Goal: Information Seeking & Learning: Learn about a topic

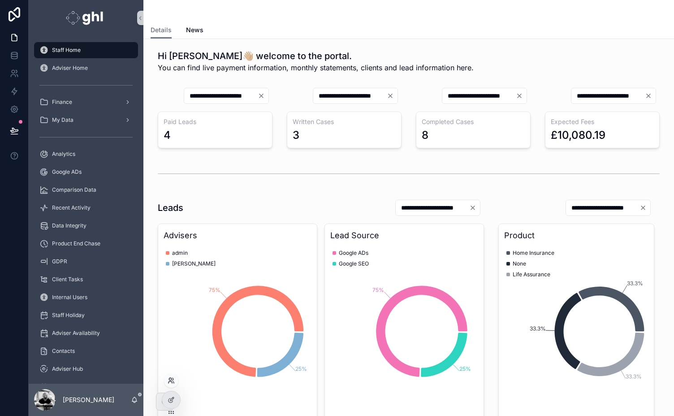
click at [169, 380] on icon at bounding box center [170, 379] width 2 height 2
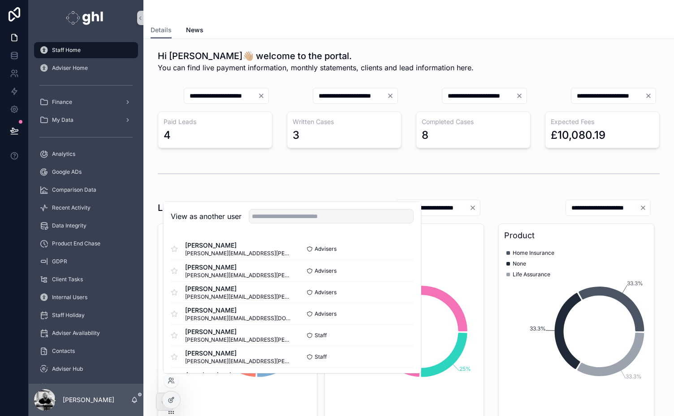
click at [465, 2] on div "scrollable content" at bounding box center [408, 10] width 516 height 21
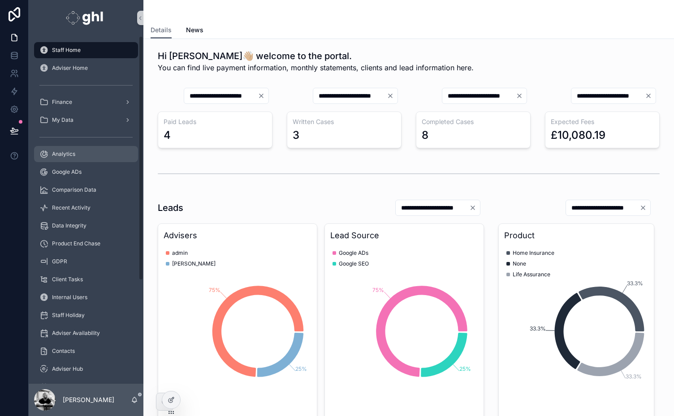
click at [52, 155] on span "Analytics" at bounding box center [63, 153] width 23 height 7
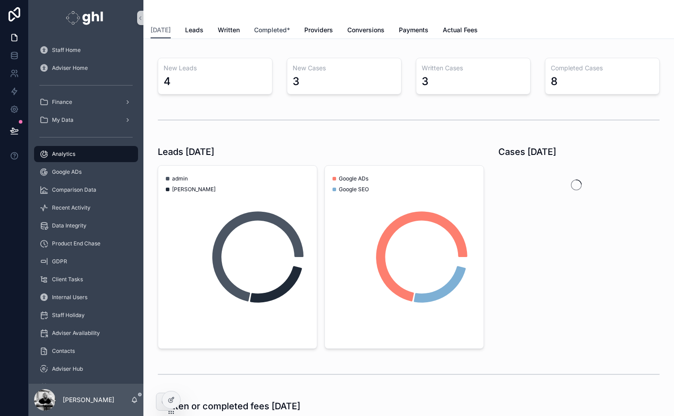
click at [275, 30] on span "Completed*" at bounding box center [272, 30] width 36 height 9
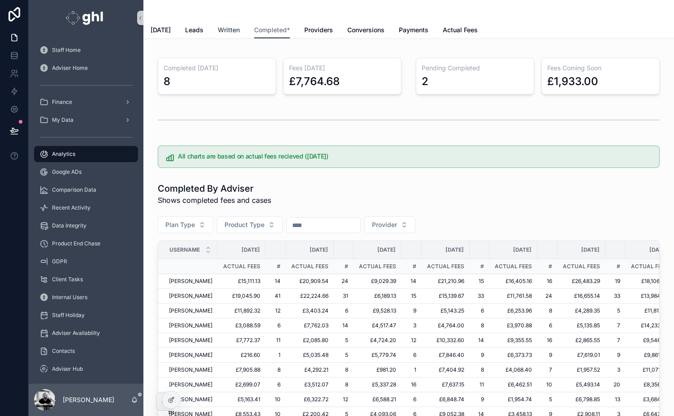
click at [221, 29] on span "Written" at bounding box center [229, 30] width 22 height 9
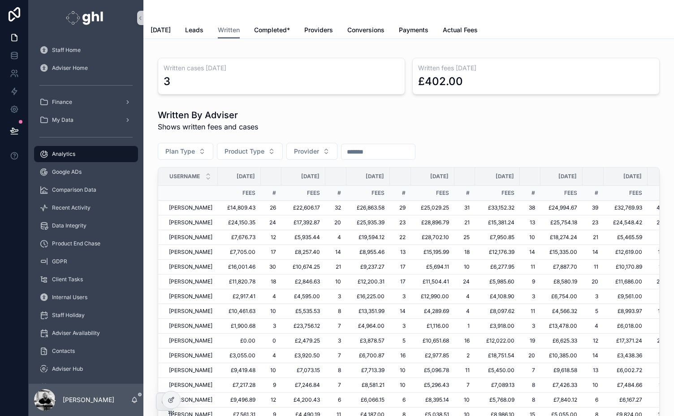
click at [147, 29] on div "Written [DATE] Leads Written Completed* Providers Conversions Payments Actual F…" at bounding box center [408, 19] width 530 height 39
click at [158, 30] on span "[DATE]" at bounding box center [160, 30] width 20 height 9
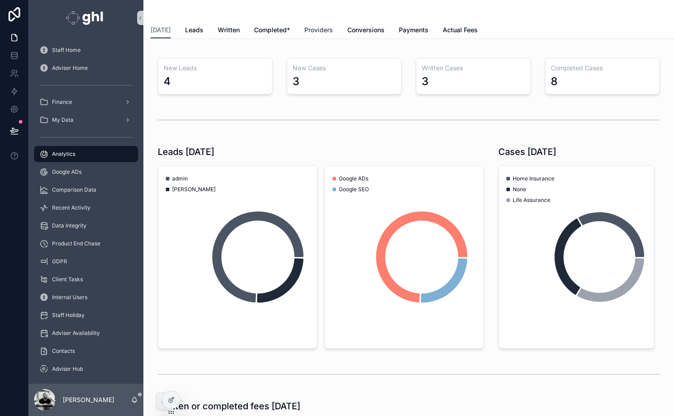
click at [314, 30] on span "Providers" at bounding box center [318, 30] width 29 height 9
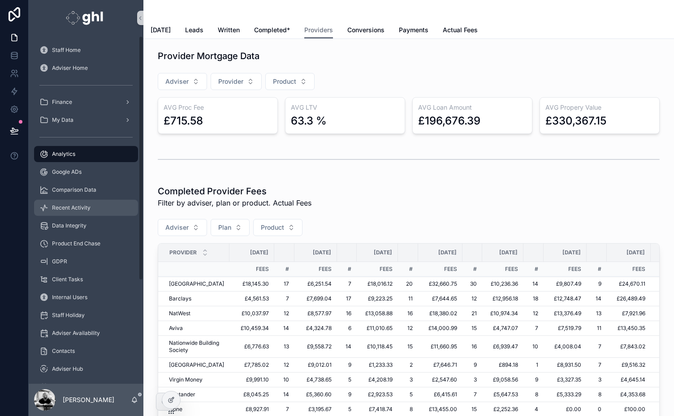
click at [69, 211] on span "Recent Activity" at bounding box center [71, 207] width 39 height 7
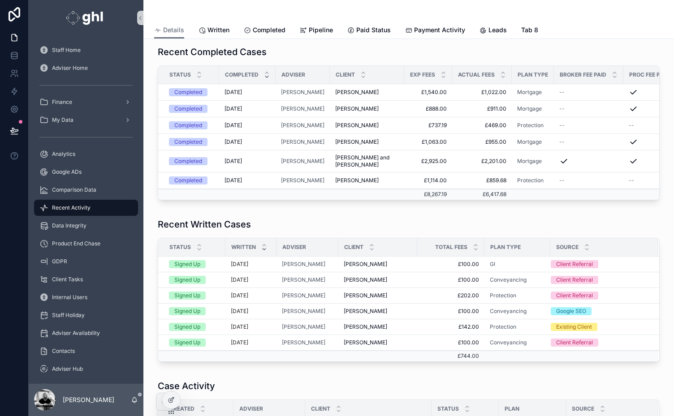
scroll to position [219, 0]
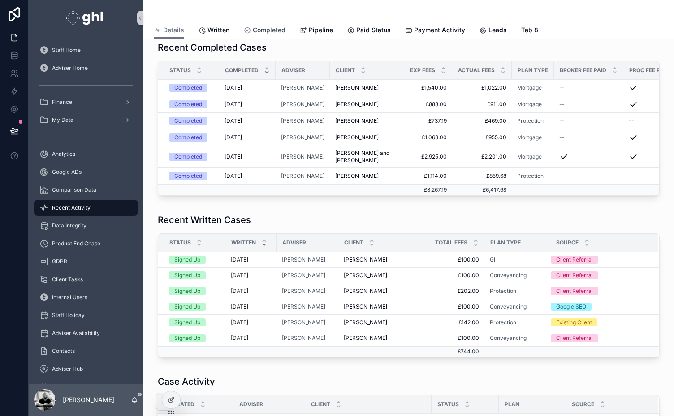
click at [272, 26] on span "Completed" at bounding box center [269, 30] width 33 height 9
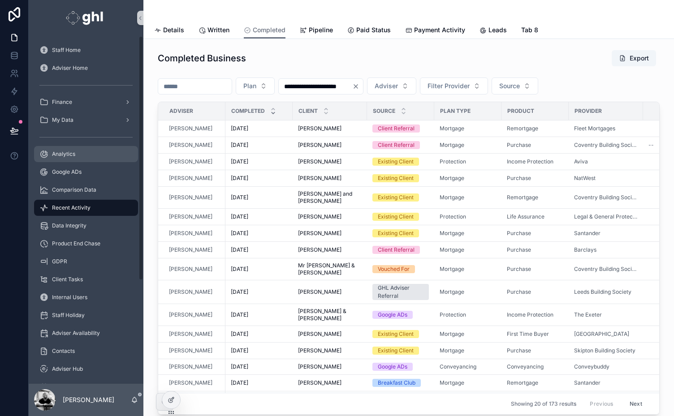
click at [55, 155] on span "Analytics" at bounding box center [63, 153] width 23 height 7
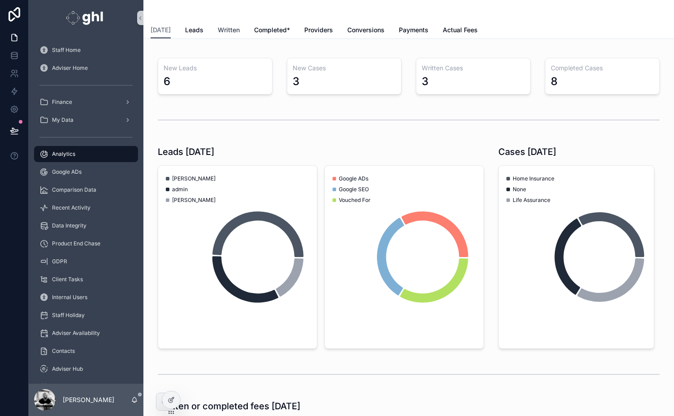
click at [224, 30] on span "Written" at bounding box center [229, 30] width 22 height 9
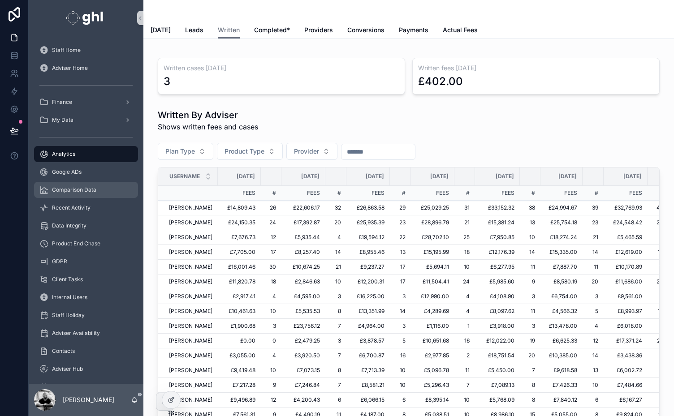
click at [77, 190] on span "Comparison Data" at bounding box center [74, 189] width 44 height 7
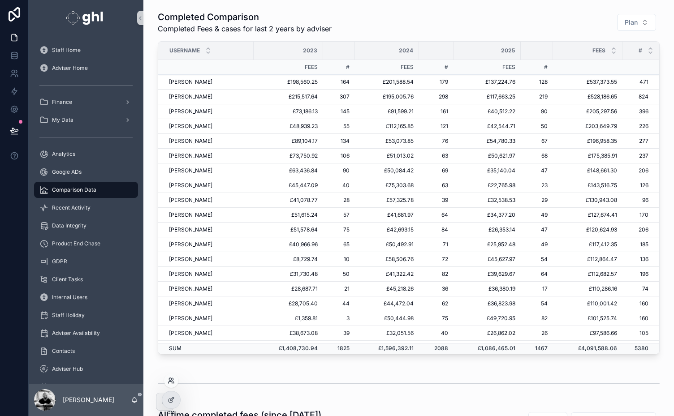
click at [172, 379] on icon at bounding box center [171, 380] width 7 height 7
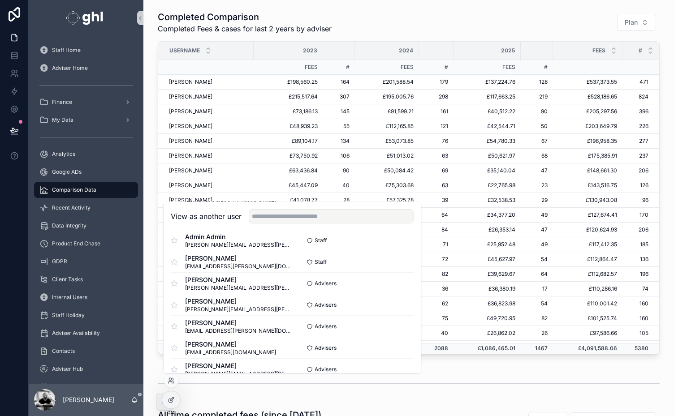
scroll to position [186, 0]
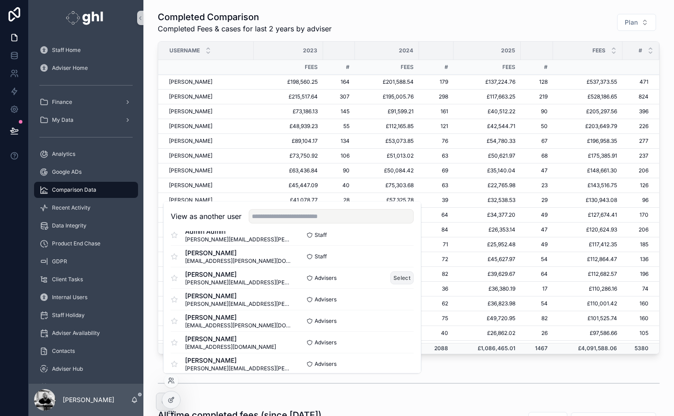
click at [398, 279] on button "Select" at bounding box center [401, 277] width 23 height 13
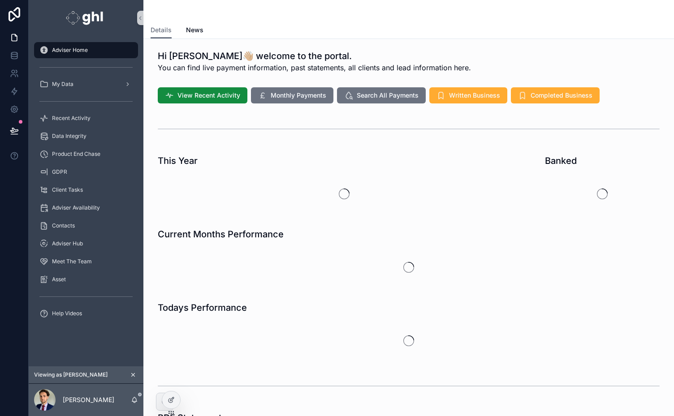
scroll to position [182, 0]
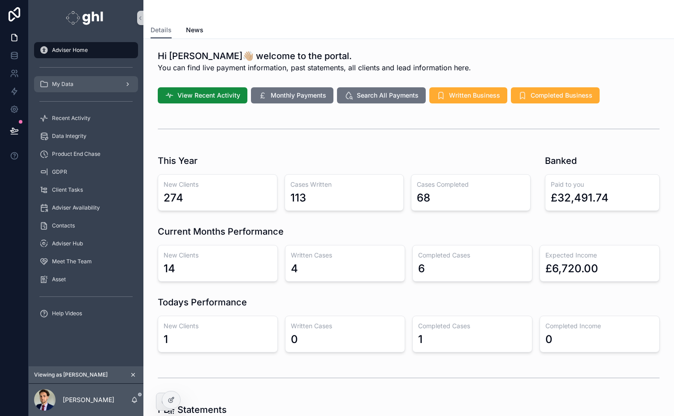
click at [63, 88] on div "My Data" at bounding box center [85, 84] width 93 height 14
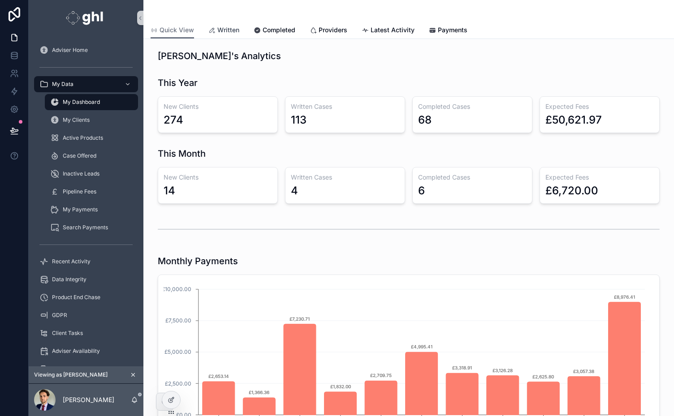
click at [228, 29] on span "Written" at bounding box center [228, 30] width 22 height 9
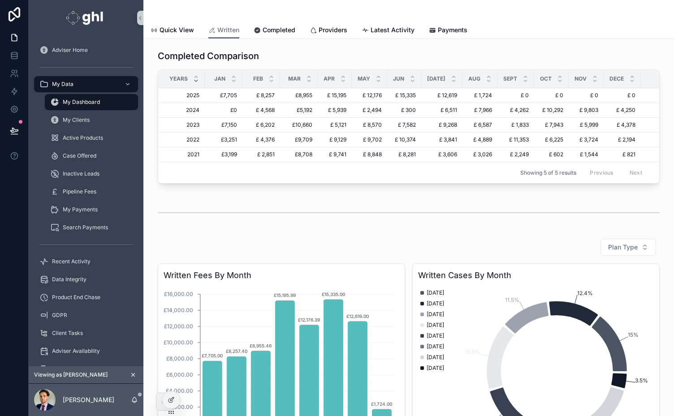
click at [133, 376] on icon "scrollable content" at bounding box center [133, 375] width 6 height 6
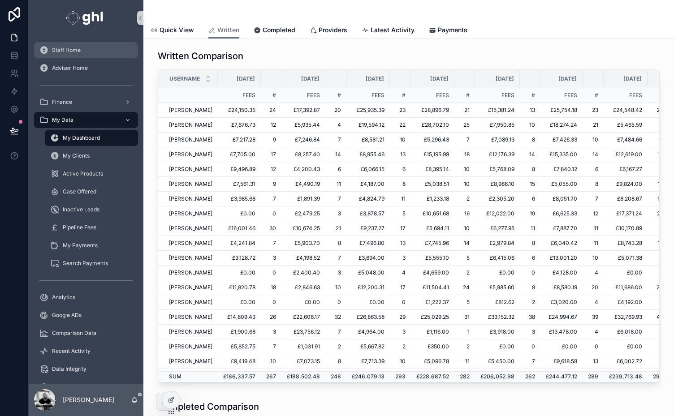
click at [73, 50] on span "Staff Home" at bounding box center [66, 50] width 29 height 7
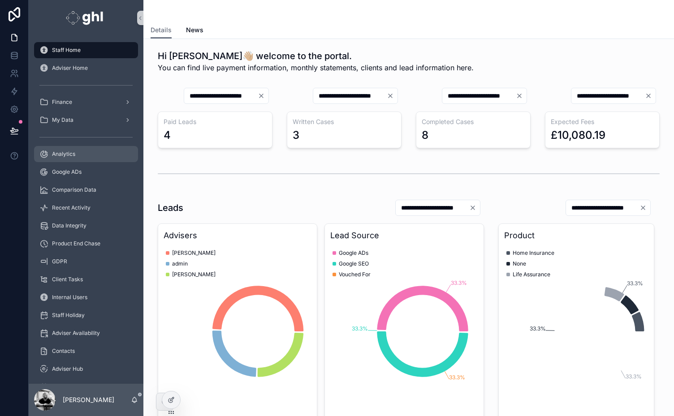
click at [50, 155] on div "Analytics" at bounding box center [85, 154] width 93 height 14
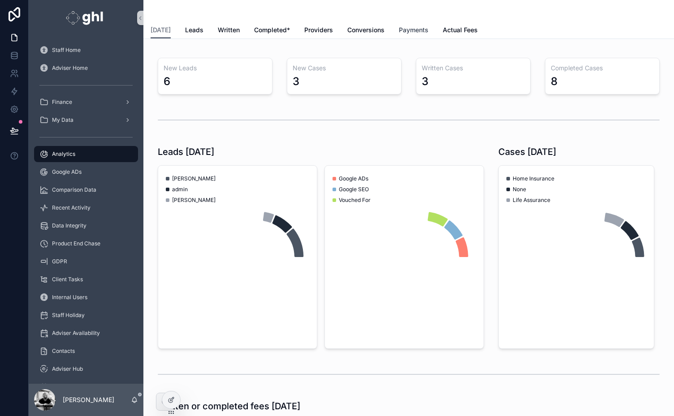
click at [408, 28] on span "Payments" at bounding box center [414, 30] width 30 height 9
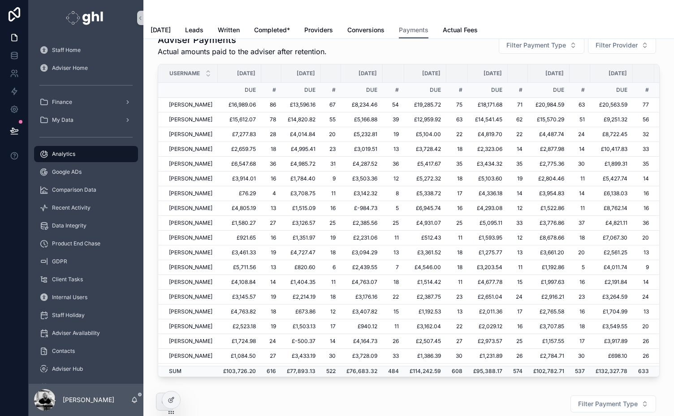
scroll to position [86, 0]
click at [157, 26] on span "[DATE]" at bounding box center [160, 30] width 20 height 9
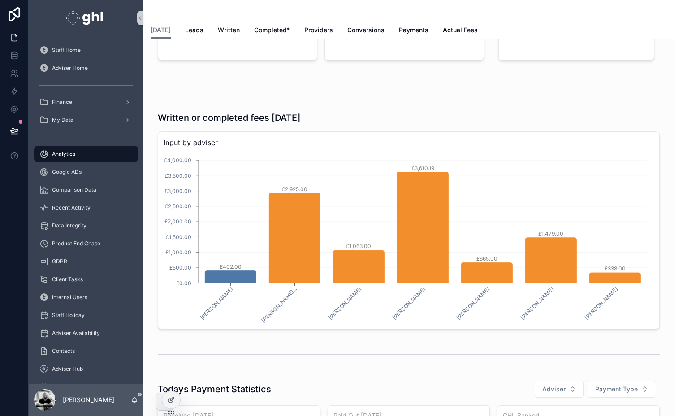
scroll to position [299, 0]
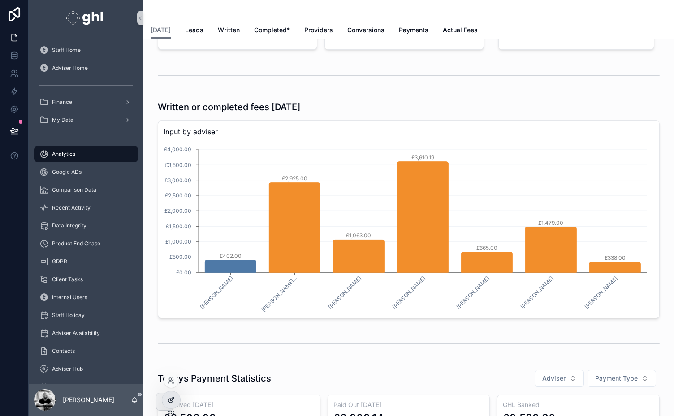
click at [168, 400] on icon at bounding box center [171, 399] width 7 height 7
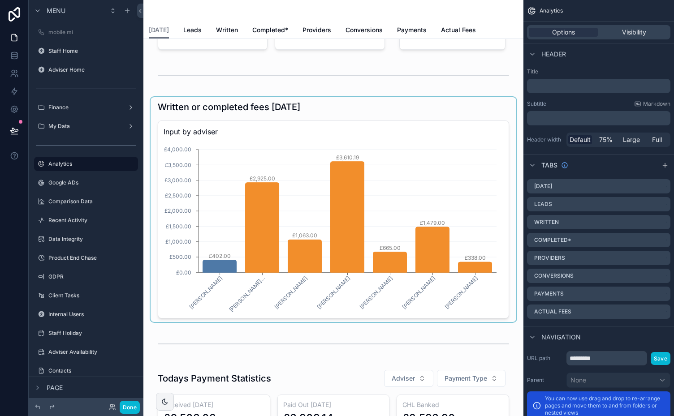
click at [350, 208] on div "scrollable content" at bounding box center [332, 209] width 365 height 225
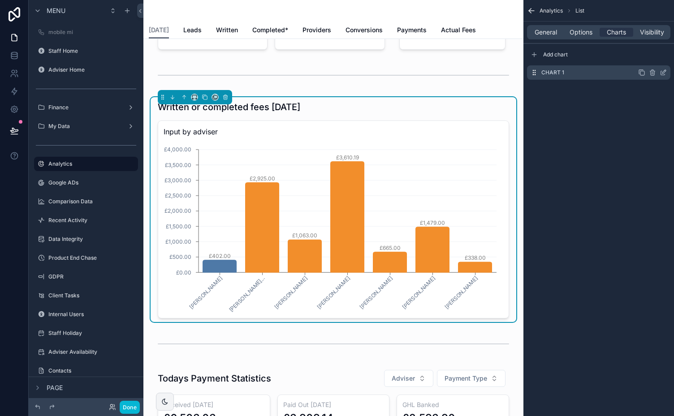
click at [664, 70] on icon "scrollable content" at bounding box center [664, 72] width 4 height 4
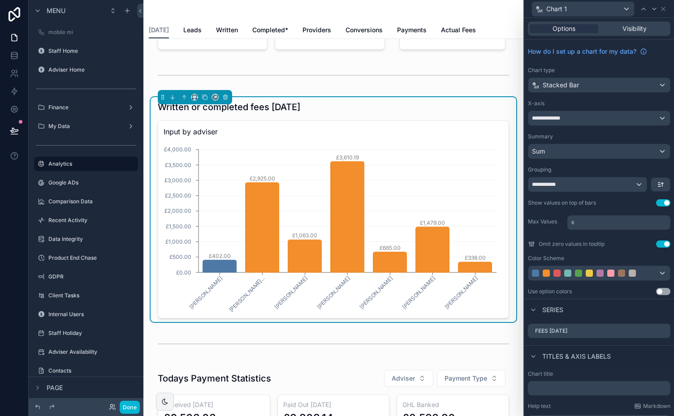
click at [576, 221] on p "* ﻿" at bounding box center [620, 222] width 98 height 9
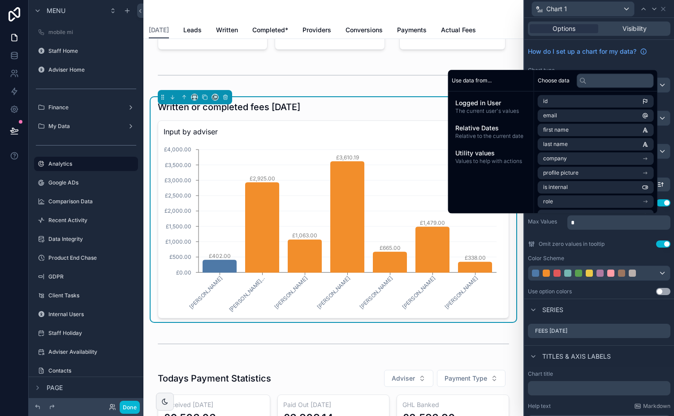
click at [560, 232] on div "**********" at bounding box center [599, 169] width 150 height 259
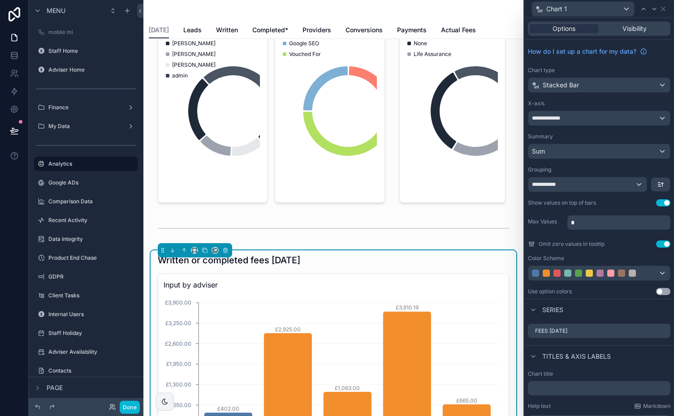
scroll to position [133, 0]
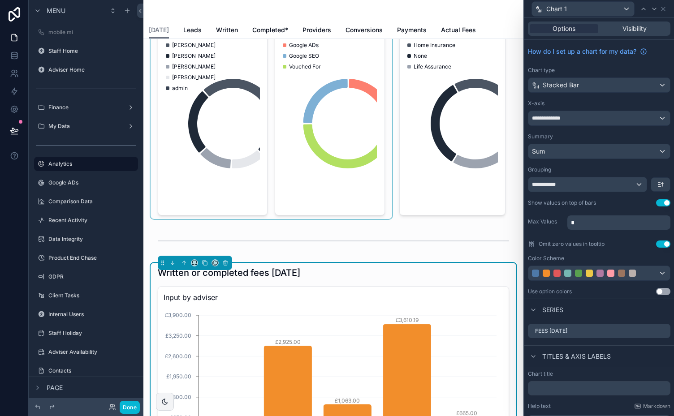
click at [225, 112] on div "scrollable content" at bounding box center [270, 114] width 241 height 211
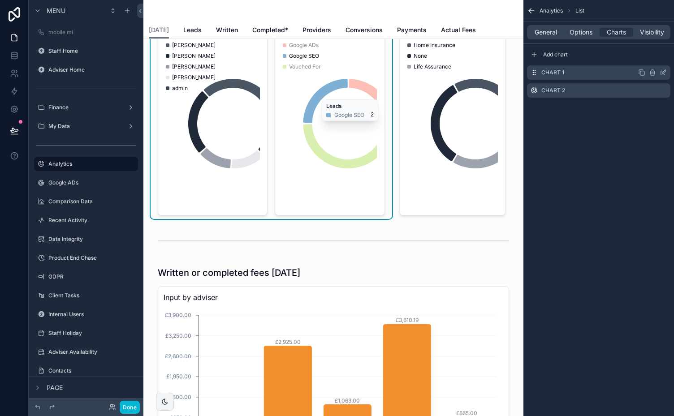
click at [663, 71] on icon "scrollable content" at bounding box center [664, 72] width 4 height 4
